Goal: Obtain resource: Obtain resource

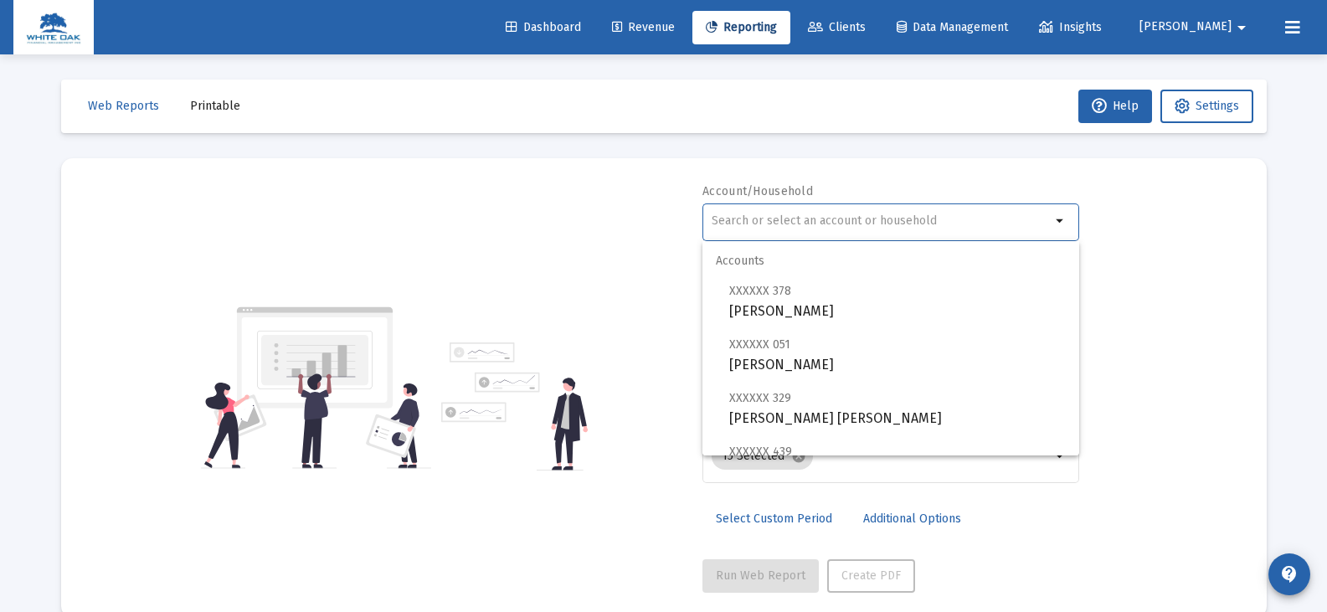
click at [895, 215] on input "text" at bounding box center [881, 220] width 339 height 13
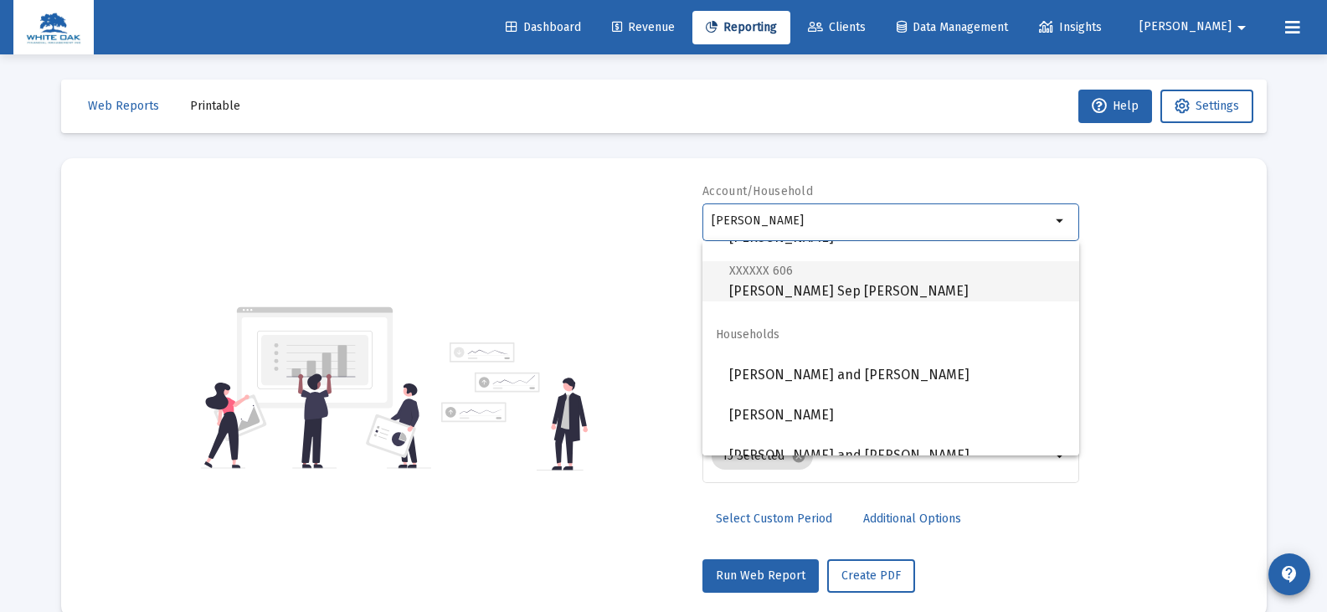
scroll to position [522, 0]
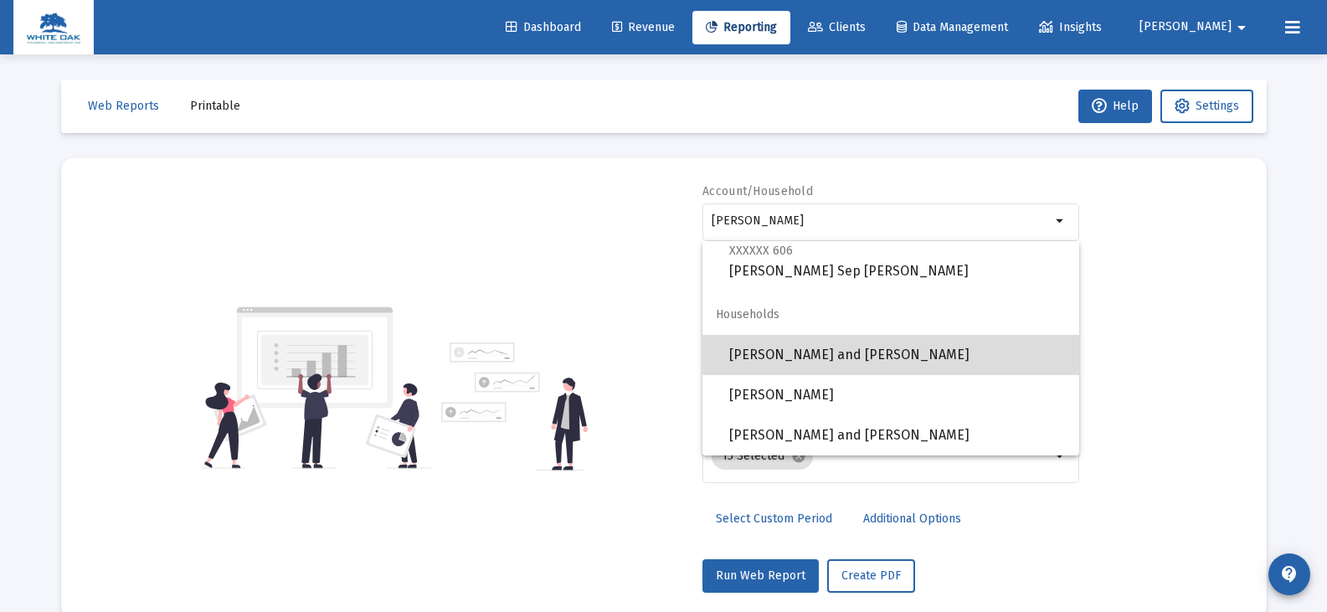
click at [894, 353] on span "[PERSON_NAME] and [PERSON_NAME]" at bounding box center [897, 355] width 337 height 40
type input "[PERSON_NAME] and [PERSON_NAME]"
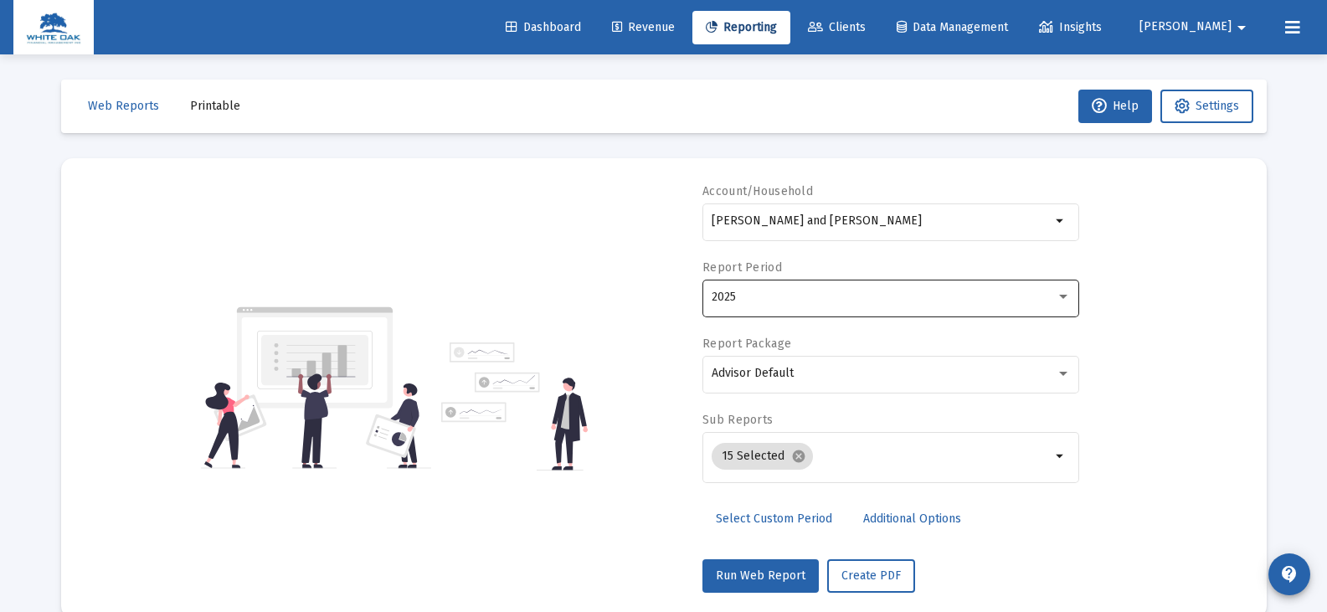
click at [809, 304] on div "2025" at bounding box center [891, 296] width 359 height 41
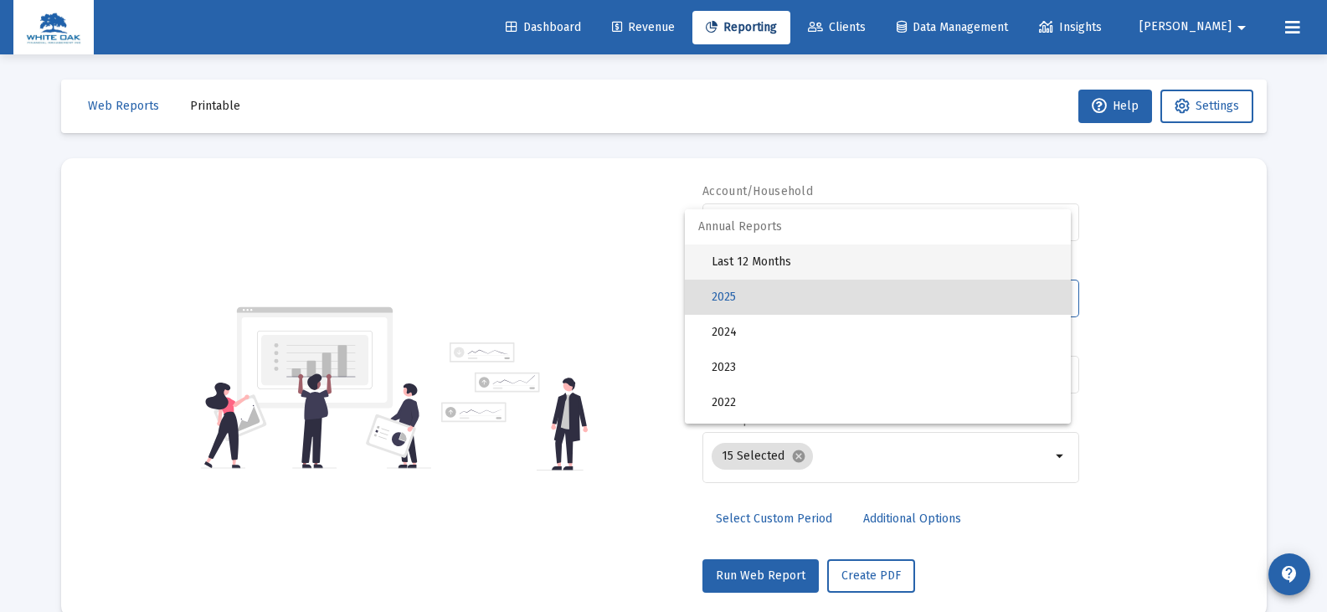
click at [806, 260] on span "Last 12 Months" at bounding box center [885, 261] width 346 height 35
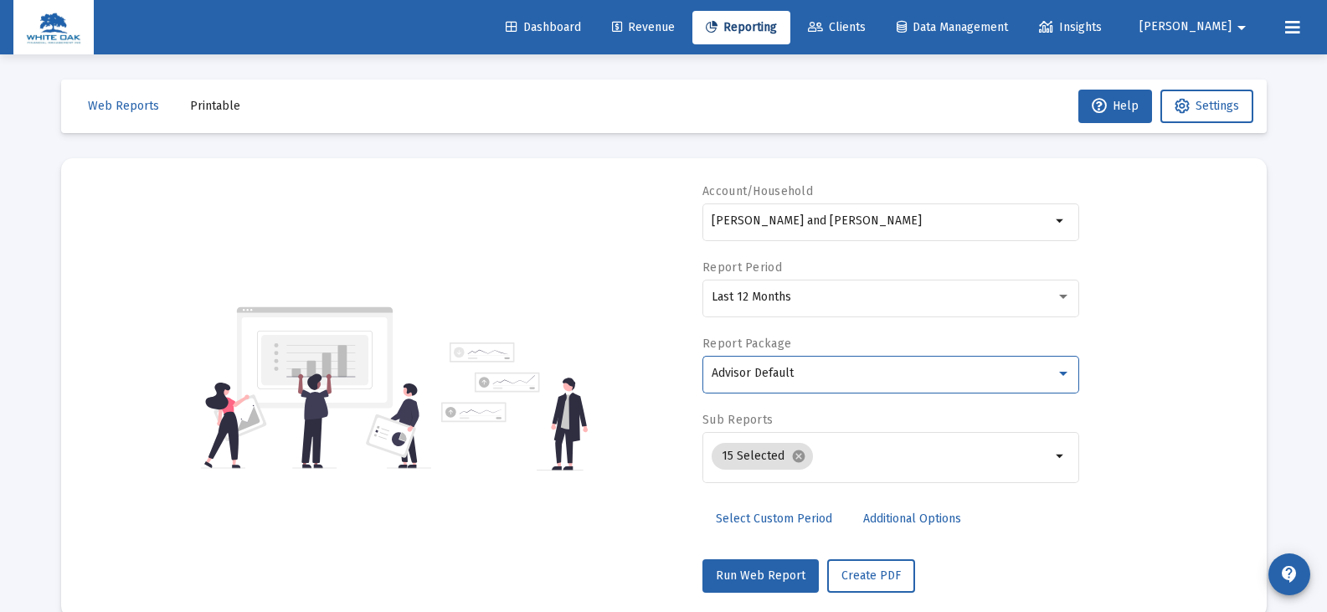
click at [796, 375] on div "Advisor Default" at bounding box center [884, 373] width 344 height 13
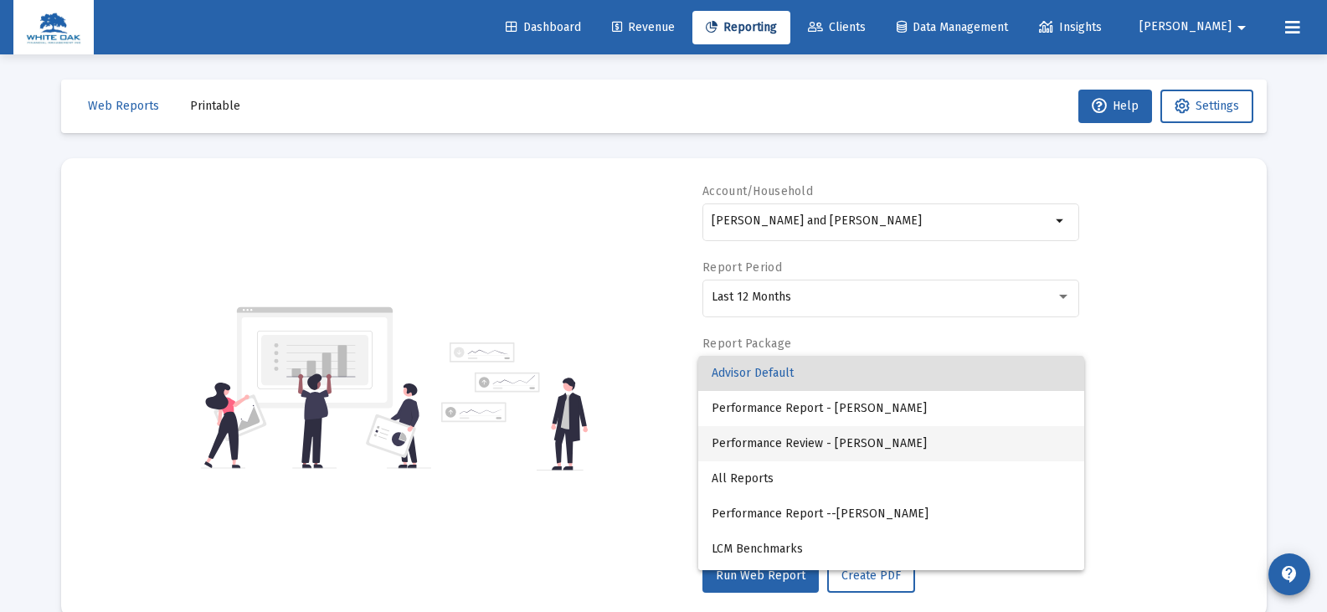
click at [801, 441] on span "Performance Review - [PERSON_NAME]" at bounding box center [891, 443] width 359 height 35
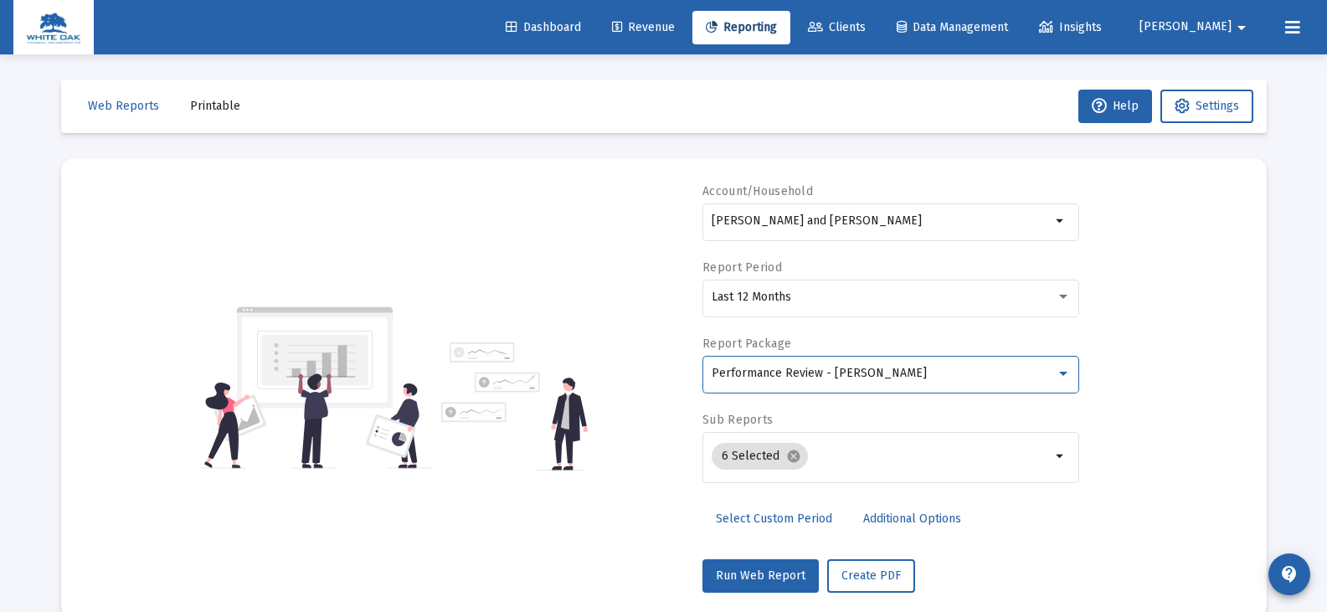
click at [889, 521] on span "Additional Options" at bounding box center [912, 519] width 98 height 14
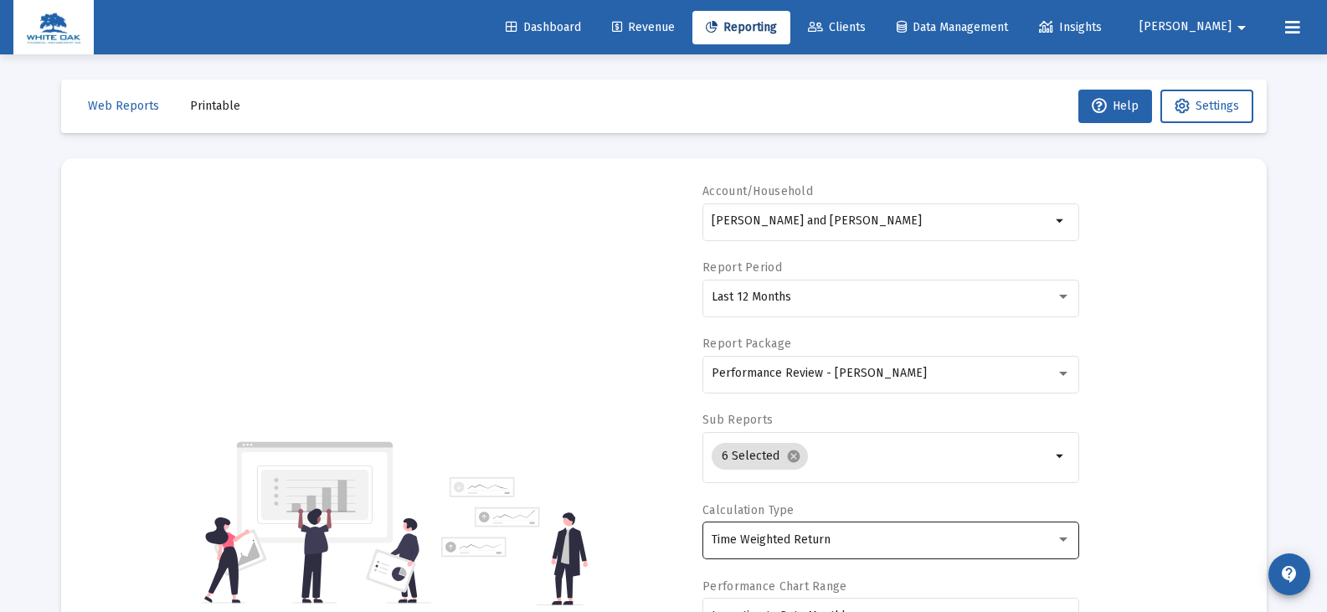
click at [826, 541] on span "Time Weighted Return" at bounding box center [771, 539] width 119 height 14
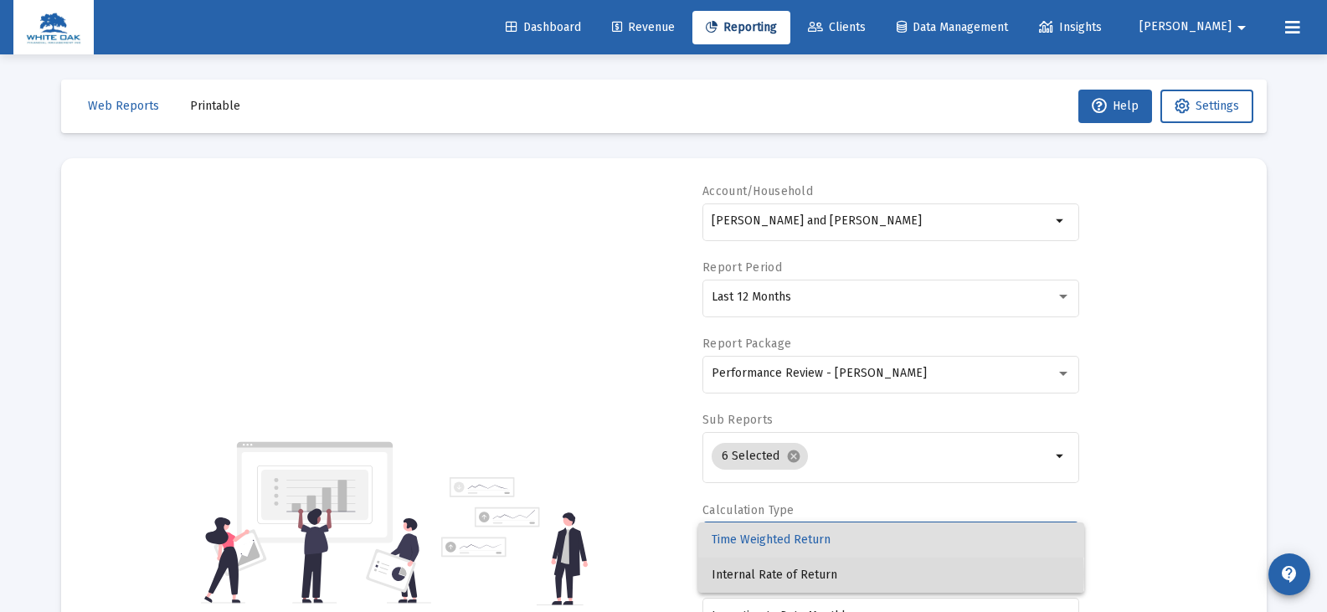
click at [808, 574] on span "Internal Rate of Return" at bounding box center [891, 575] width 359 height 35
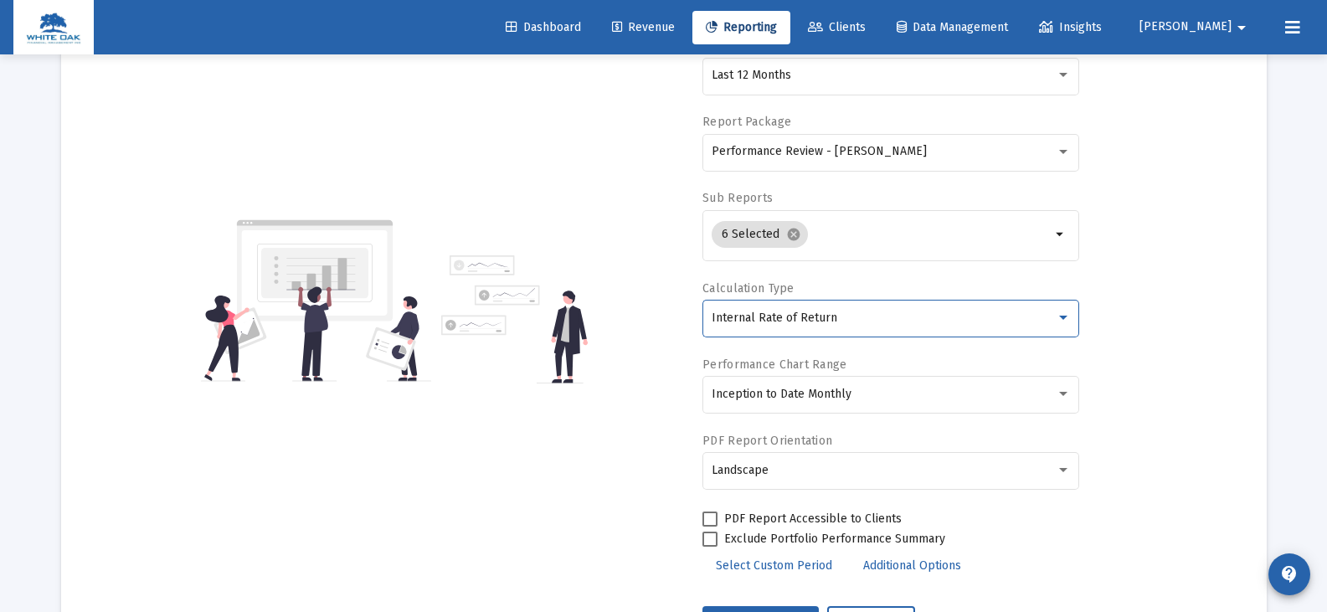
scroll to position [251, 0]
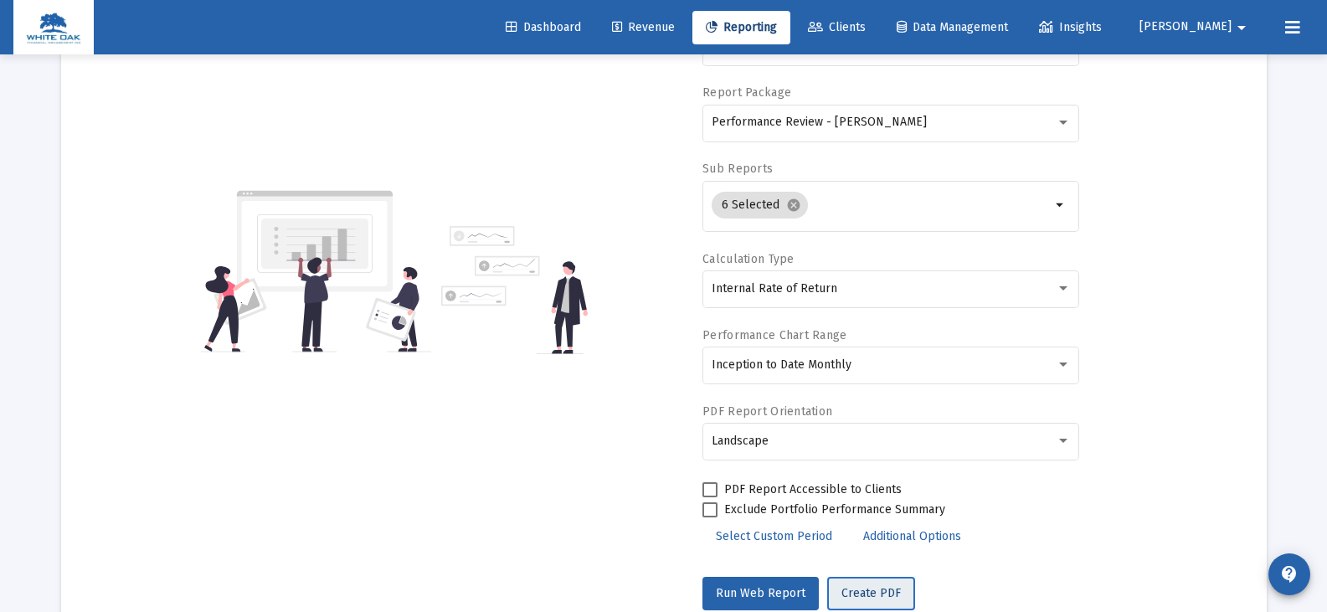
click at [878, 590] on span "Create PDF" at bounding box center [870, 593] width 59 height 14
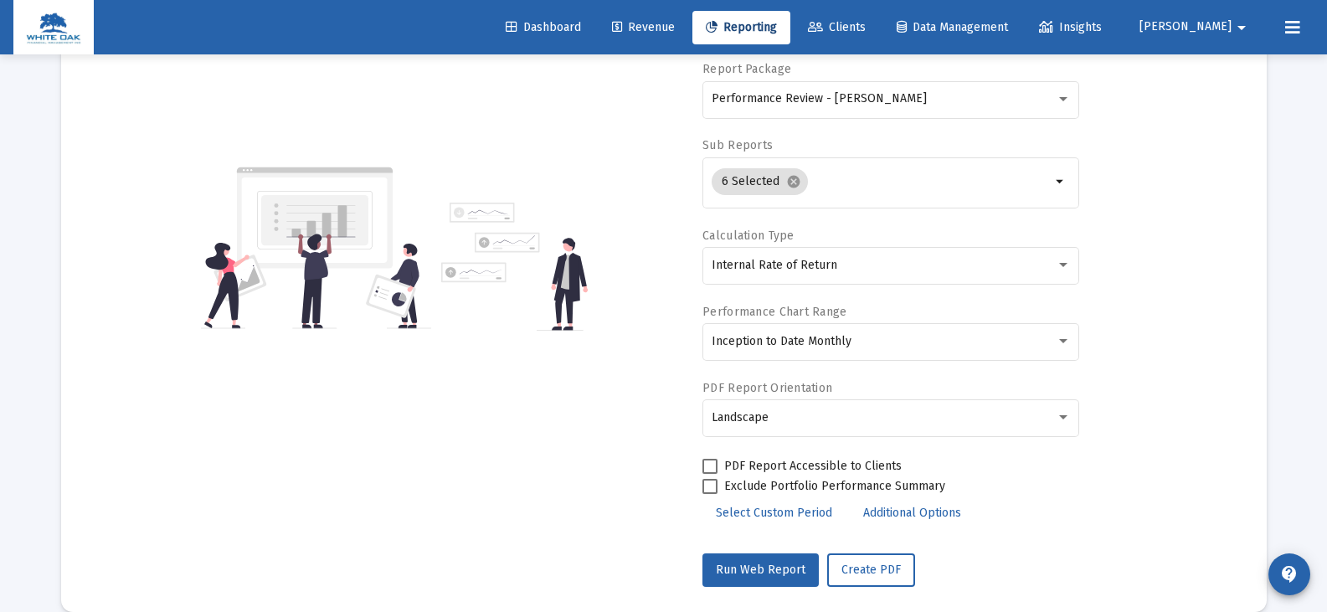
scroll to position [300, 0]
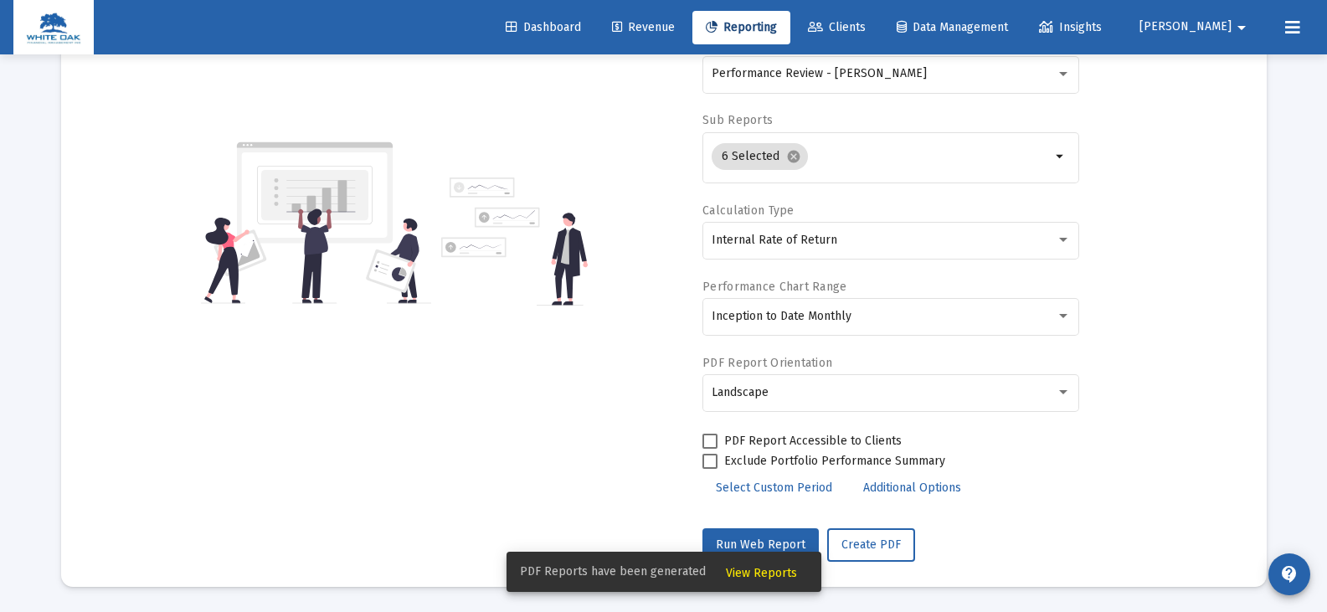
click at [757, 572] on span "View Reports" at bounding box center [761, 573] width 71 height 14
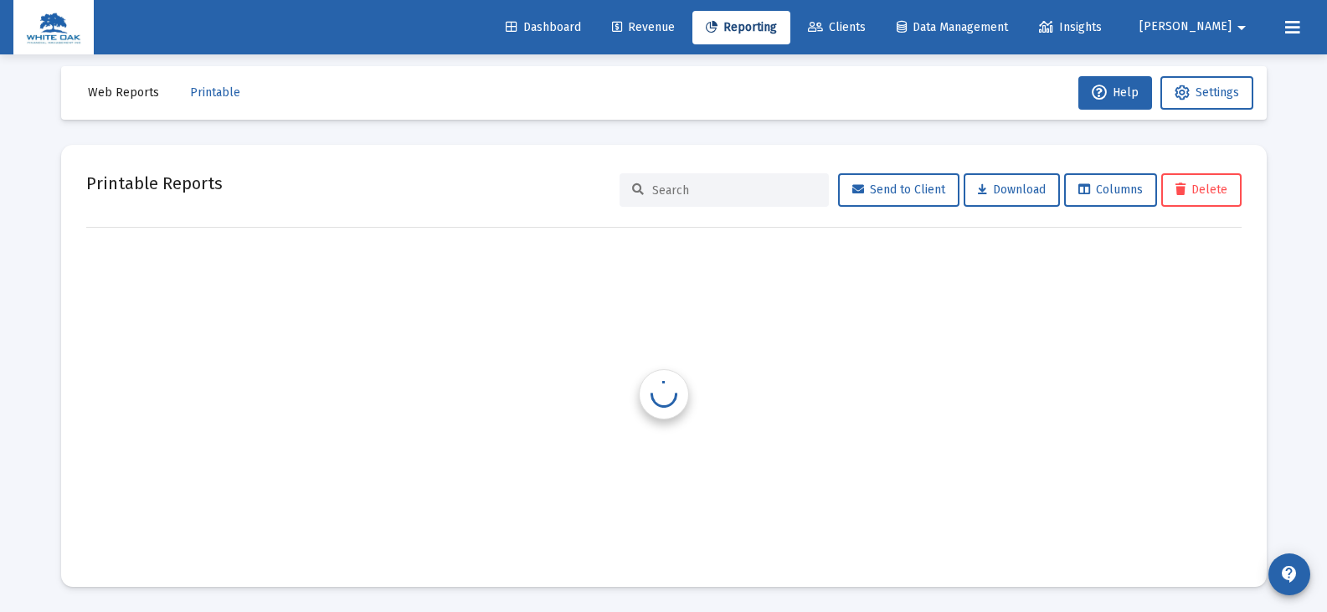
scroll to position [13, 0]
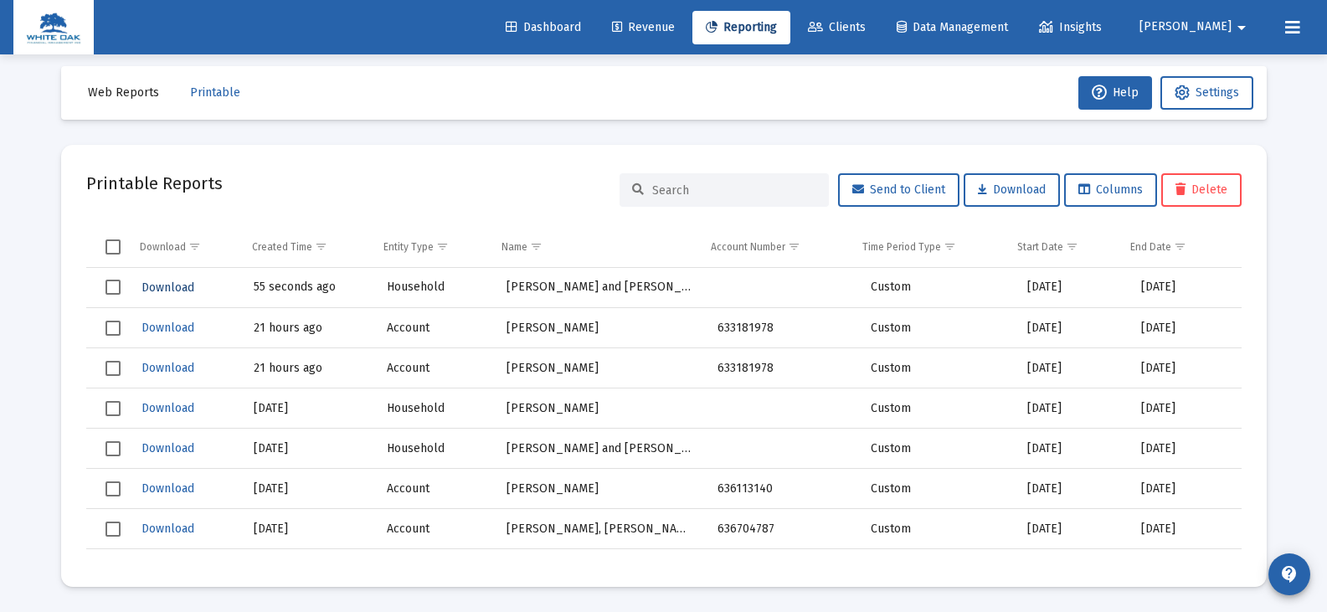
click at [151, 285] on span "Download" at bounding box center [167, 287] width 53 height 14
